Goal: Task Accomplishment & Management: Manage account settings

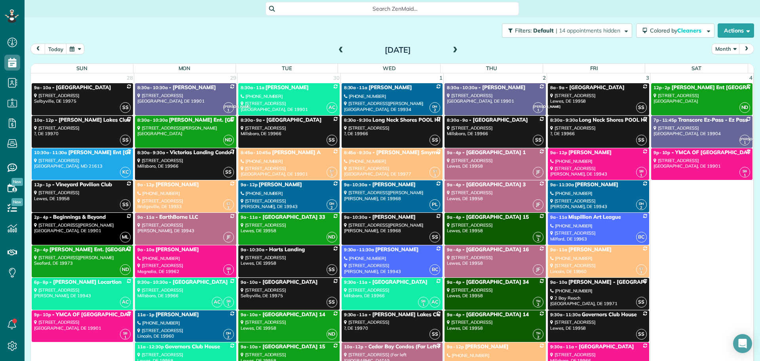
scroll to position [3327, 0]
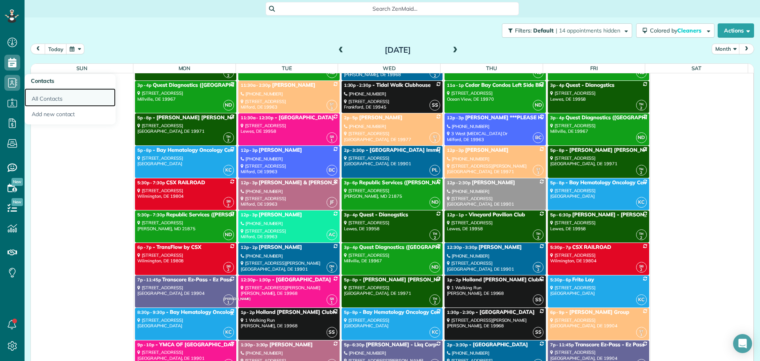
click at [42, 95] on link "All Contacts" at bounding box center [70, 97] width 91 height 18
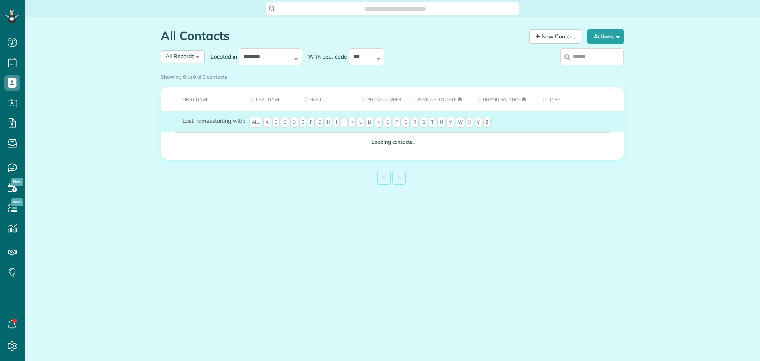
scroll to position [4, 4]
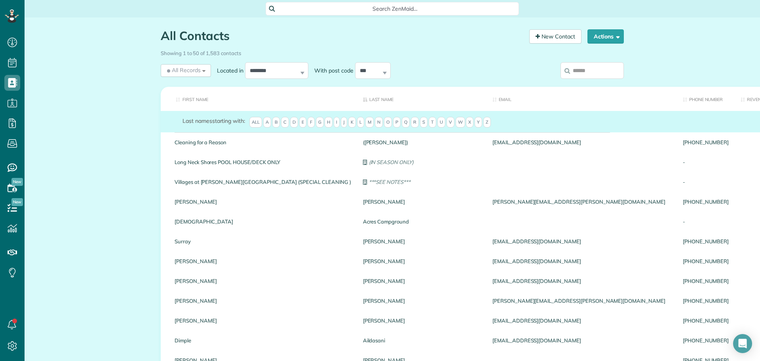
click at [190, 99] on th "First Name" at bounding box center [259, 99] width 196 height 24
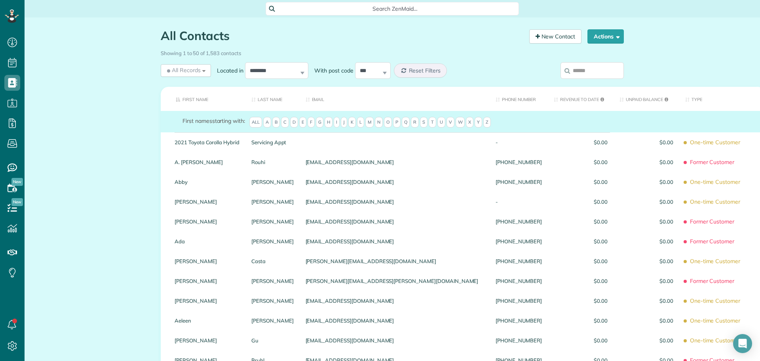
click at [576, 74] on input "search" at bounding box center [592, 70] width 63 height 17
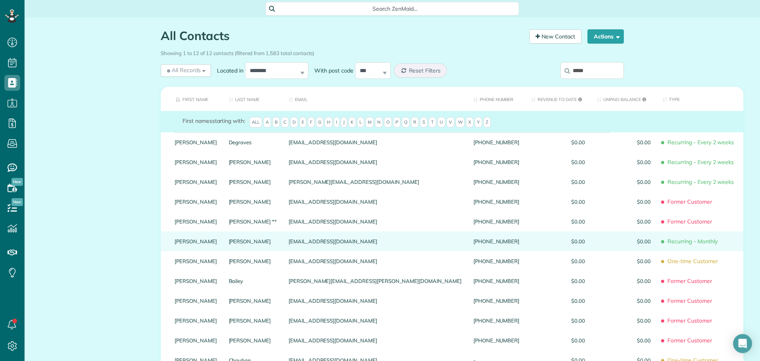
type input "*****"
click at [182, 244] on link "Carol" at bounding box center [196, 241] width 42 height 6
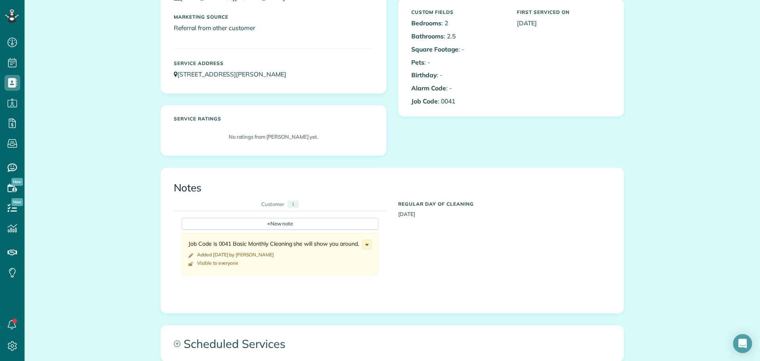
scroll to position [158, 0]
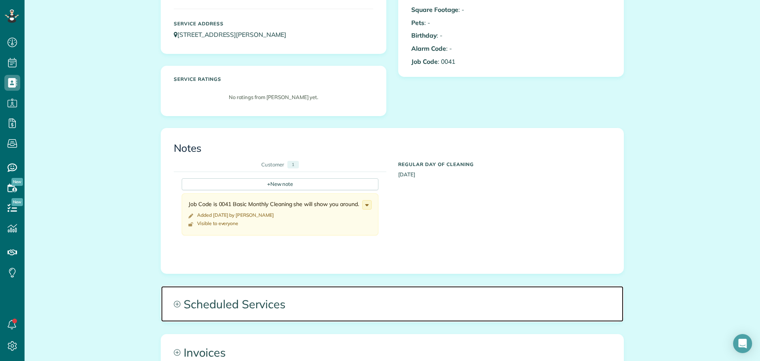
click at [236, 297] on span "Scheduled Services" at bounding box center [392, 304] width 463 height 36
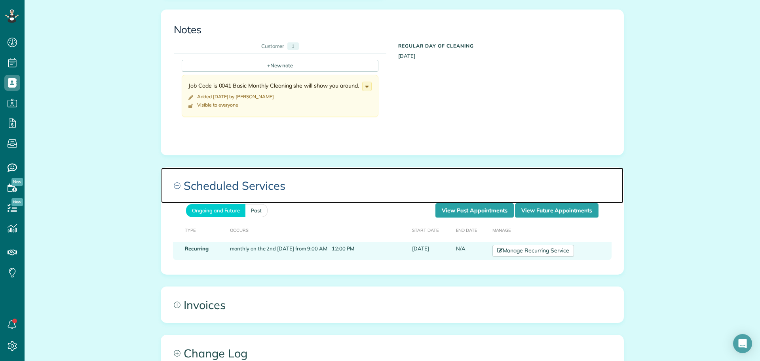
scroll to position [277, 0]
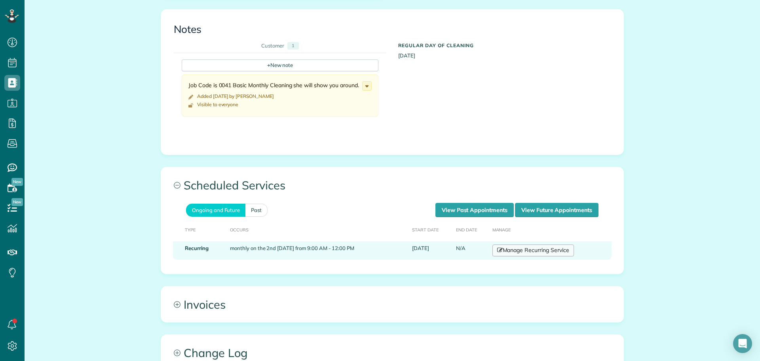
click at [518, 252] on link "Manage Recurring Service" at bounding box center [534, 250] width 82 height 12
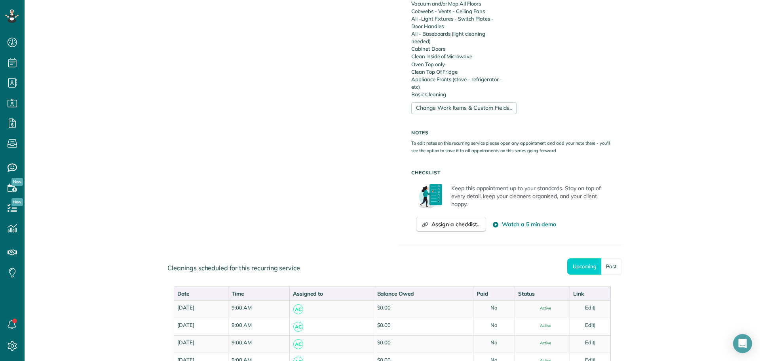
scroll to position [396, 0]
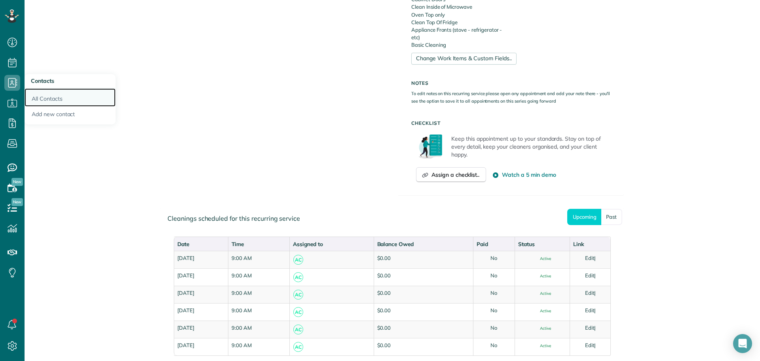
click at [47, 96] on link "All Contacts" at bounding box center [70, 97] width 91 height 18
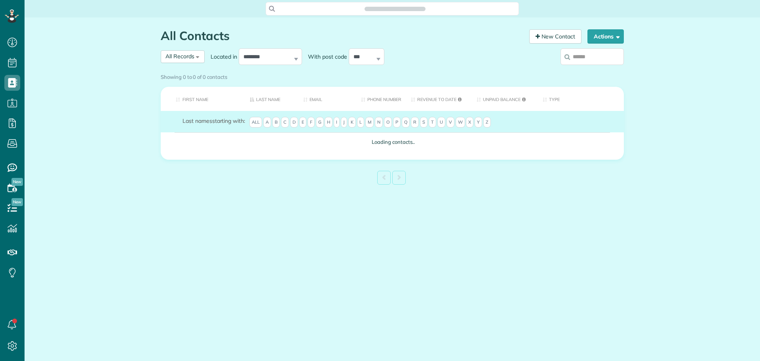
scroll to position [4, 4]
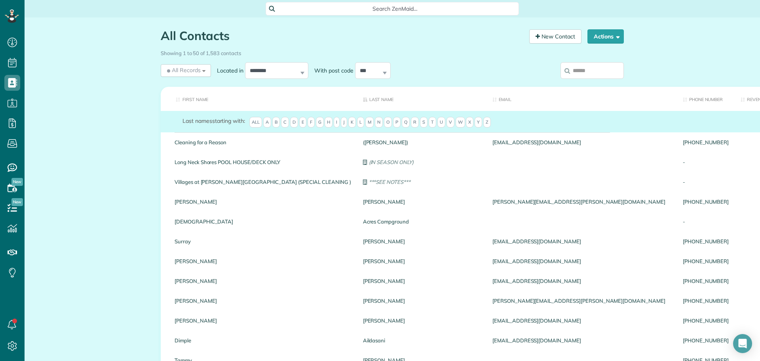
click at [577, 73] on input "search" at bounding box center [592, 70] width 63 height 17
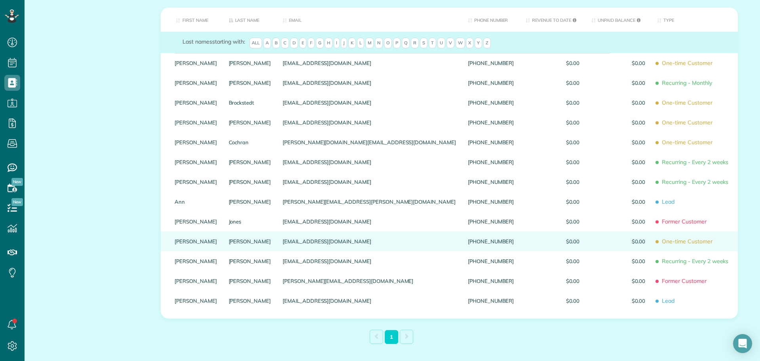
scroll to position [40, 0]
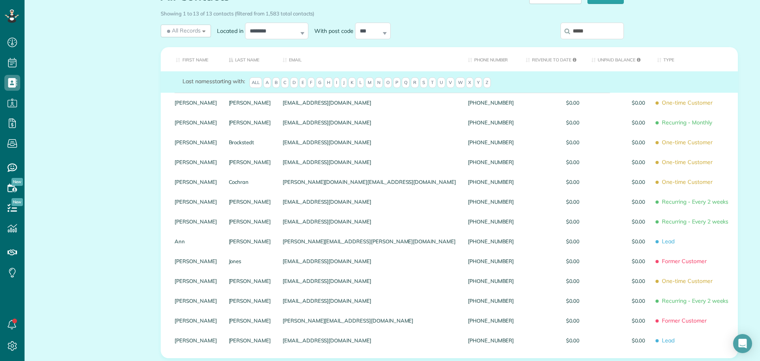
click at [588, 25] on input "*****" at bounding box center [592, 31] width 63 height 17
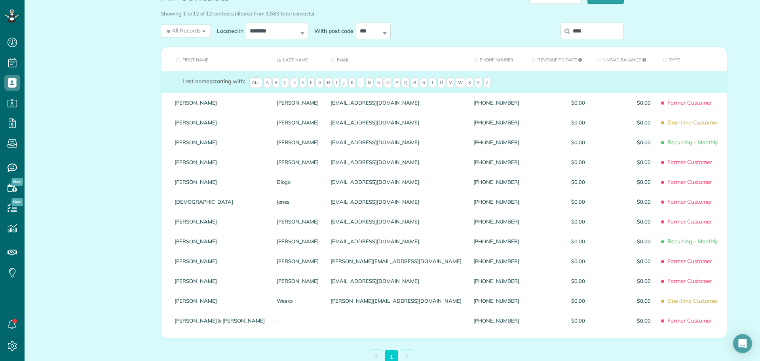
scroll to position [39, 0]
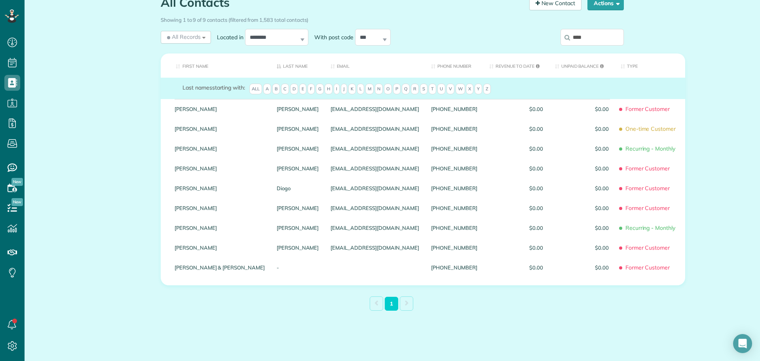
type input "****"
click at [188, 68] on th "First Name" at bounding box center [216, 65] width 110 height 24
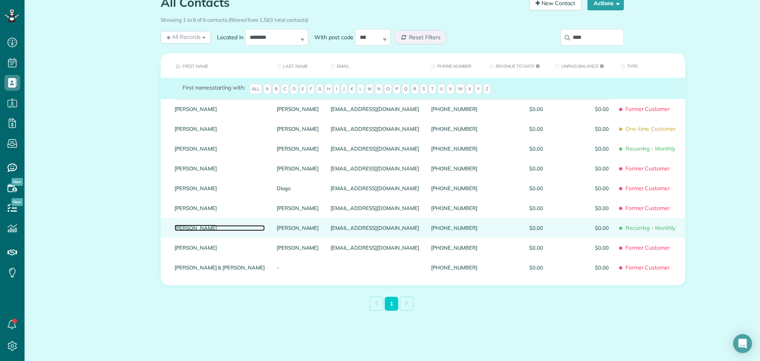
click at [180, 229] on link "Judy" at bounding box center [220, 228] width 90 height 6
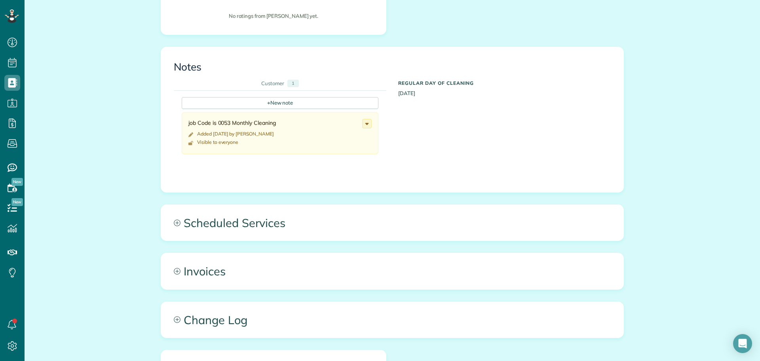
scroll to position [277, 0]
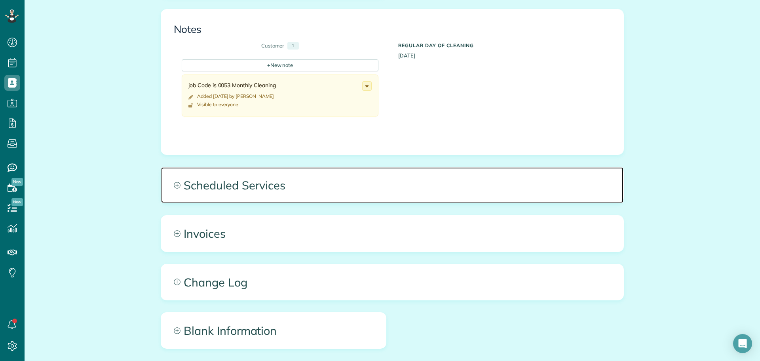
click at [189, 191] on span "Scheduled Services" at bounding box center [392, 185] width 463 height 36
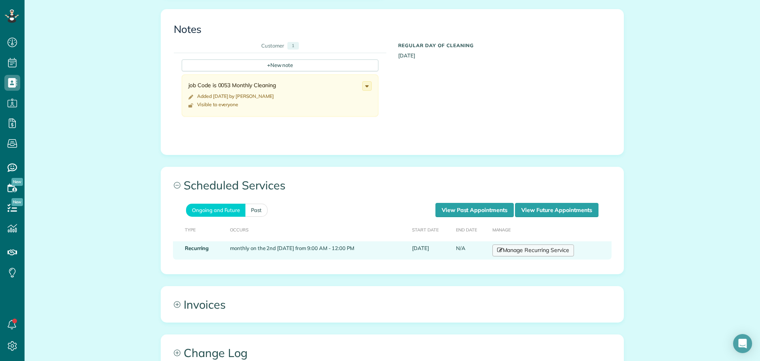
click at [497, 256] on link "Manage Recurring Service" at bounding box center [534, 250] width 82 height 12
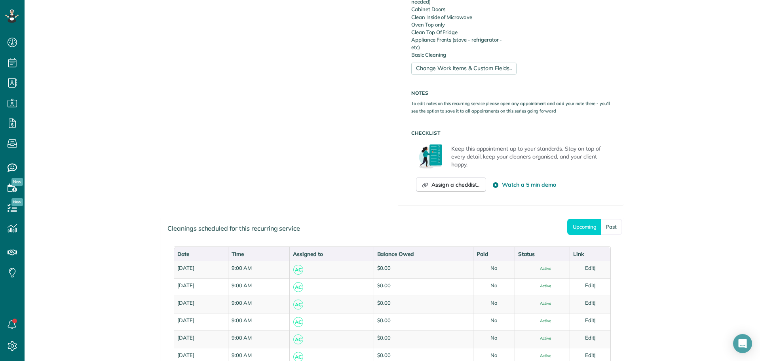
scroll to position [396, 0]
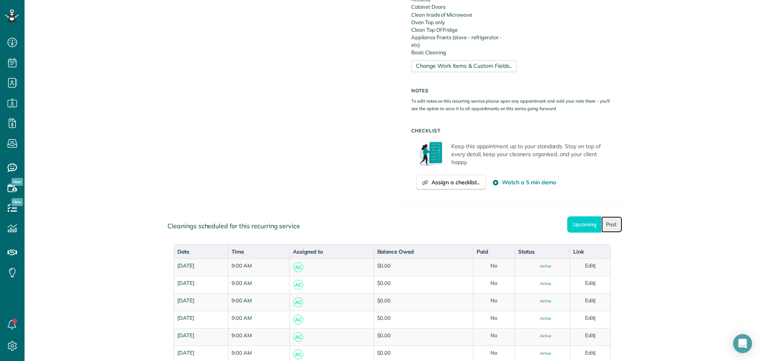
click at [605, 223] on link "Past" at bounding box center [612, 224] width 21 height 16
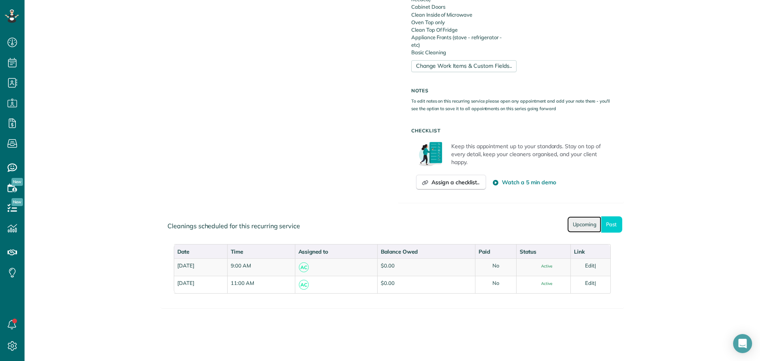
click at [572, 225] on link "Upcoming" at bounding box center [585, 224] width 34 height 16
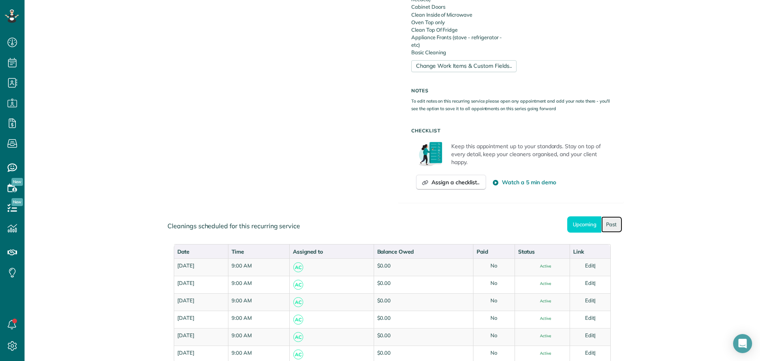
click at [605, 221] on link "Past" at bounding box center [612, 224] width 21 height 16
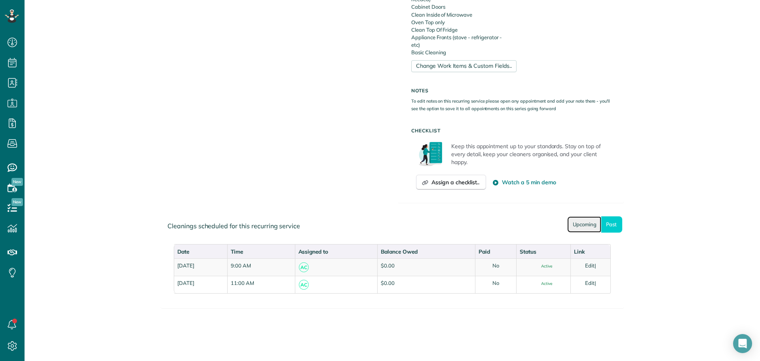
click at [576, 225] on link "Upcoming" at bounding box center [585, 224] width 34 height 16
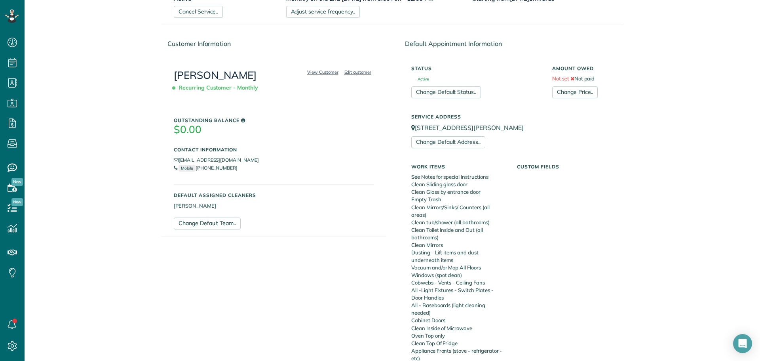
scroll to position [0, 0]
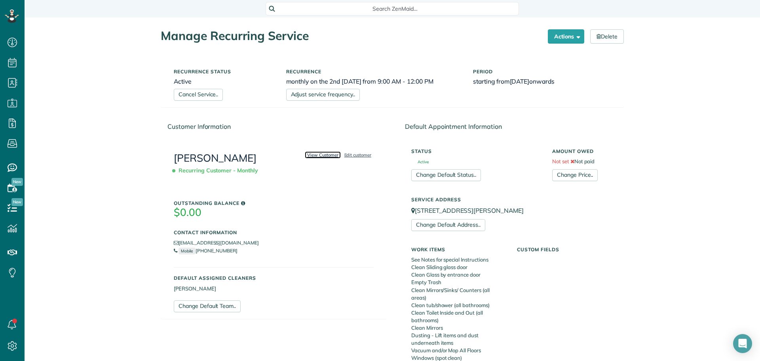
click at [319, 156] on link "View Customer" at bounding box center [323, 154] width 36 height 7
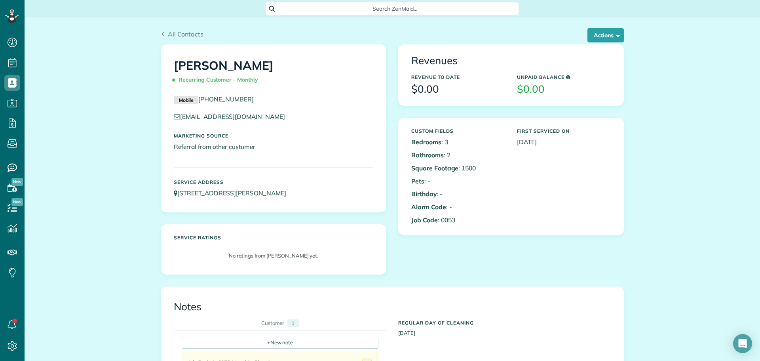
click at [274, 118] on p "[EMAIL_ADDRESS][DOMAIN_NAME]" at bounding box center [274, 116] width 200 height 9
copy div "[EMAIL_ADDRESS][DOMAIN_NAME]"
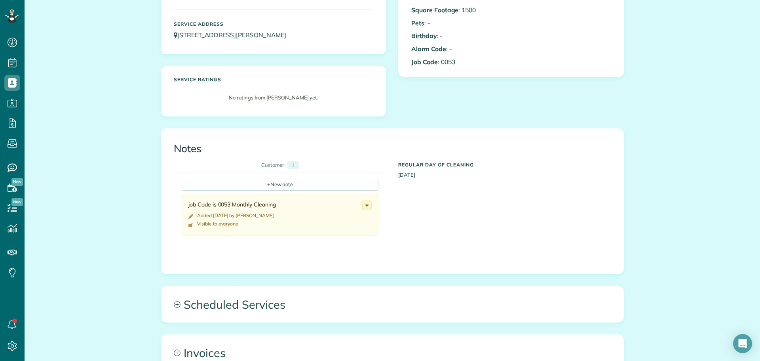
scroll to position [158, 0]
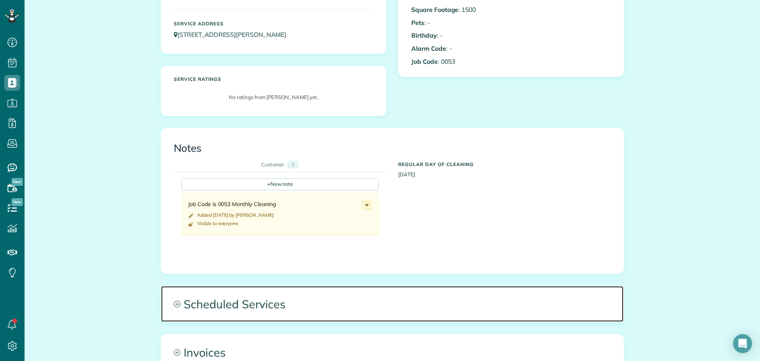
click at [264, 292] on span "Scheduled Services" at bounding box center [392, 304] width 463 height 36
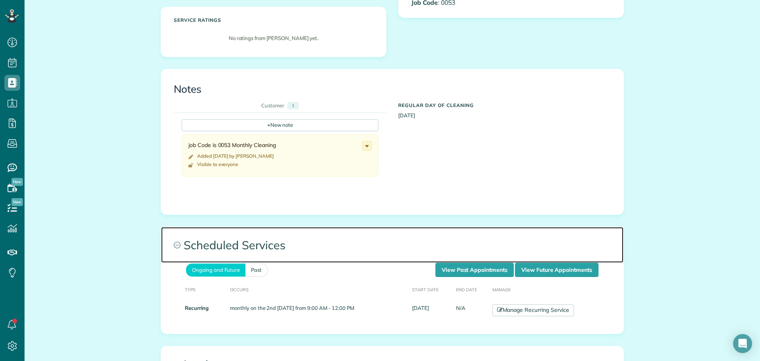
scroll to position [277, 0]
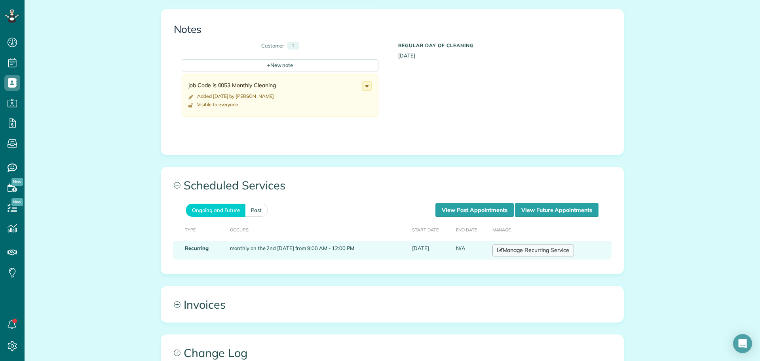
click at [530, 249] on link "Manage Recurring Service" at bounding box center [534, 250] width 82 height 12
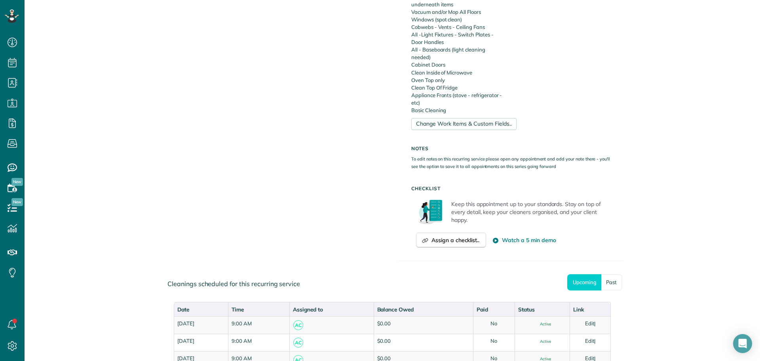
scroll to position [396, 0]
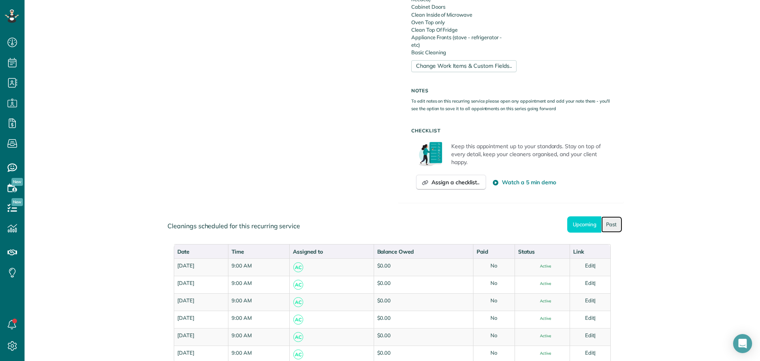
click at [606, 219] on link "Past" at bounding box center [612, 224] width 21 height 16
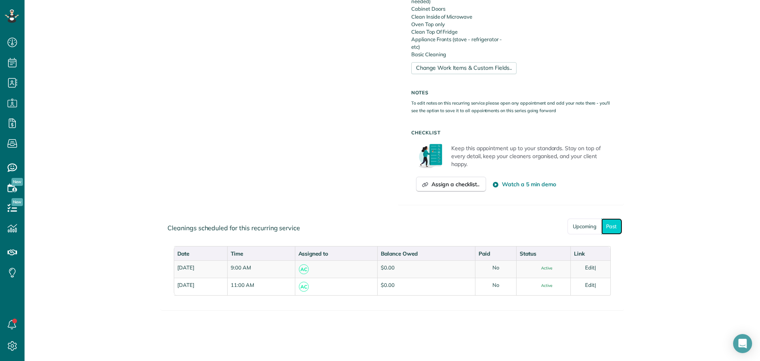
scroll to position [399, 0]
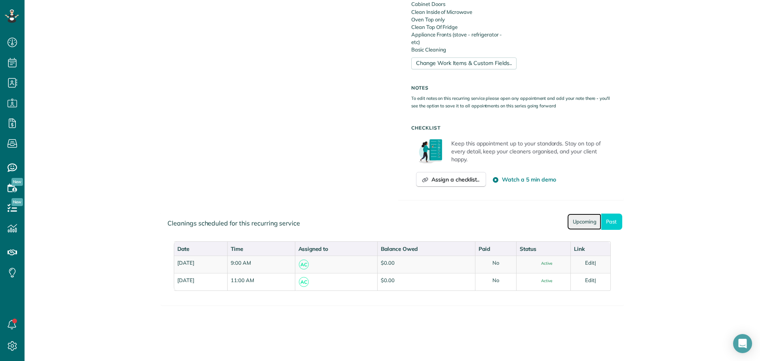
click at [585, 223] on link "Upcoming" at bounding box center [585, 221] width 34 height 16
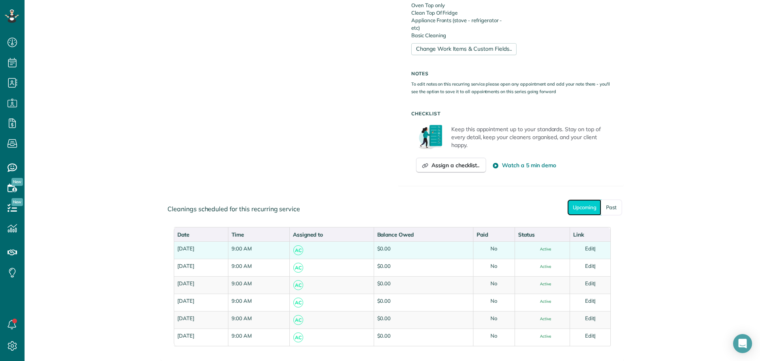
scroll to position [438, 0]
